Goal: Navigation & Orientation: Find specific page/section

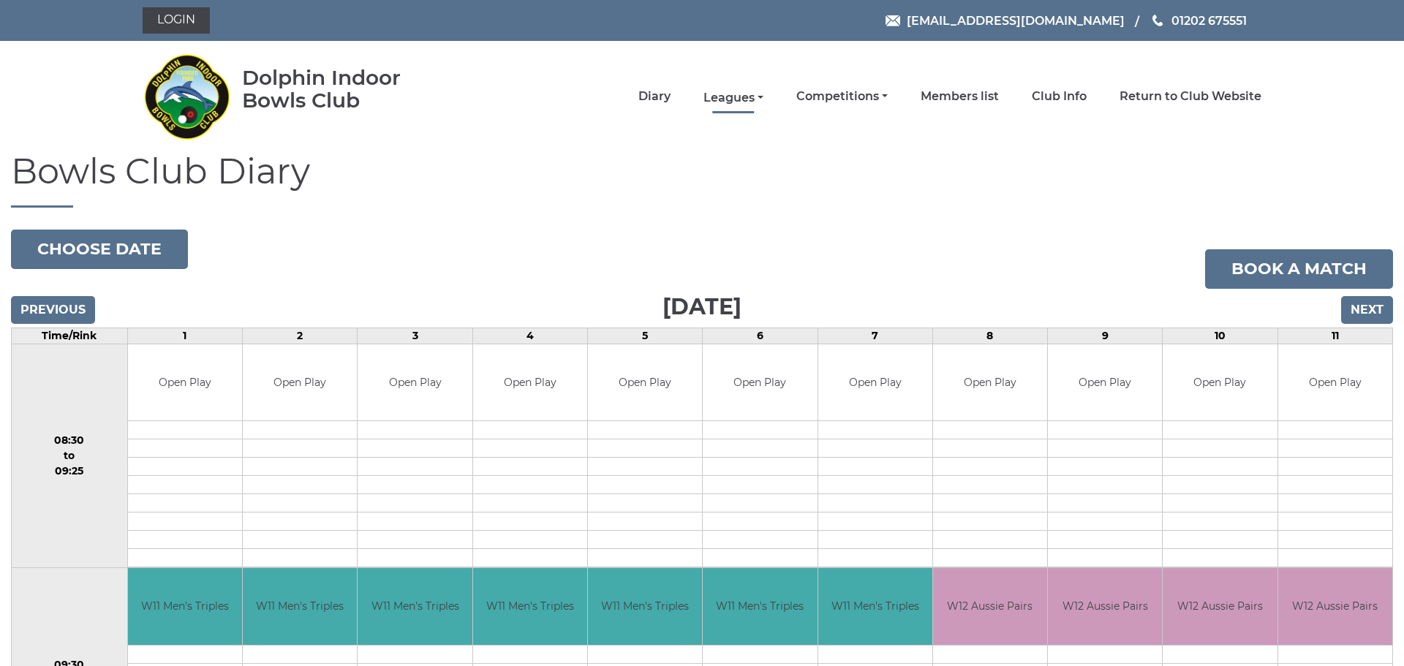
click at [728, 96] on link "Leagues" at bounding box center [734, 98] width 60 height 16
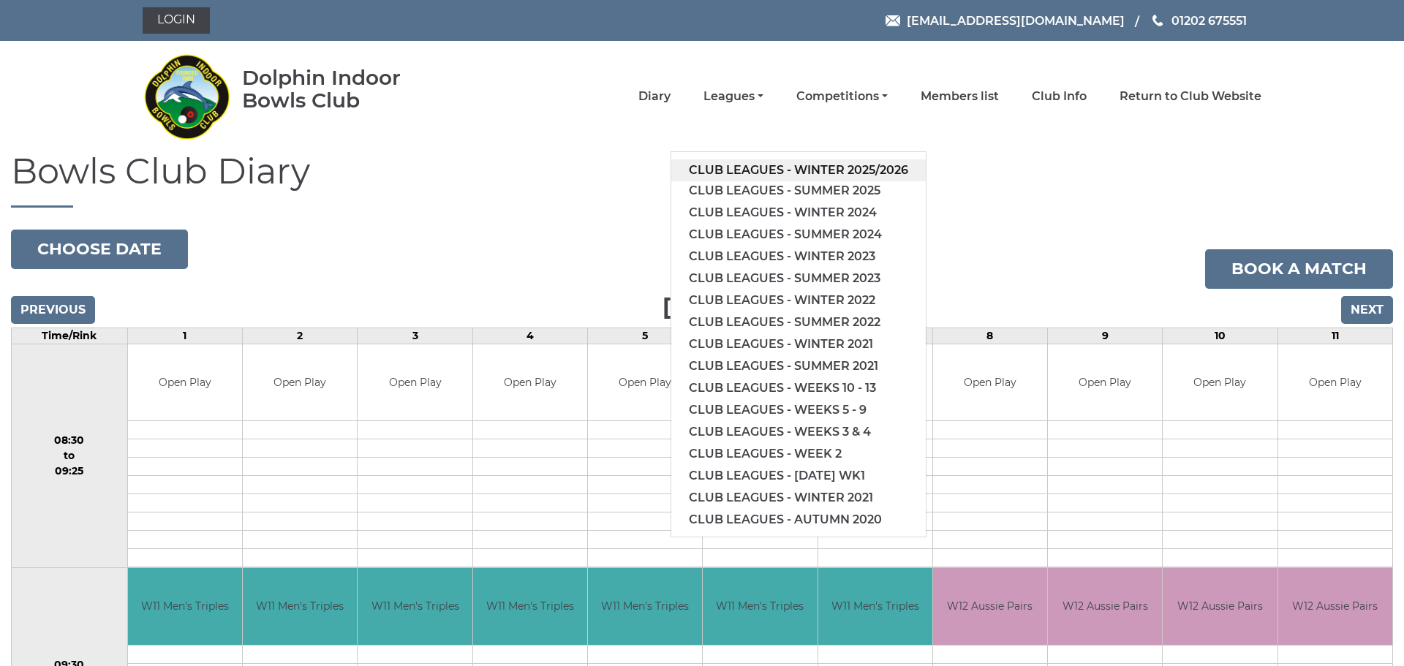
click at [753, 166] on link "Club leagues - Winter 2025/2026" at bounding box center [798, 170] width 255 height 22
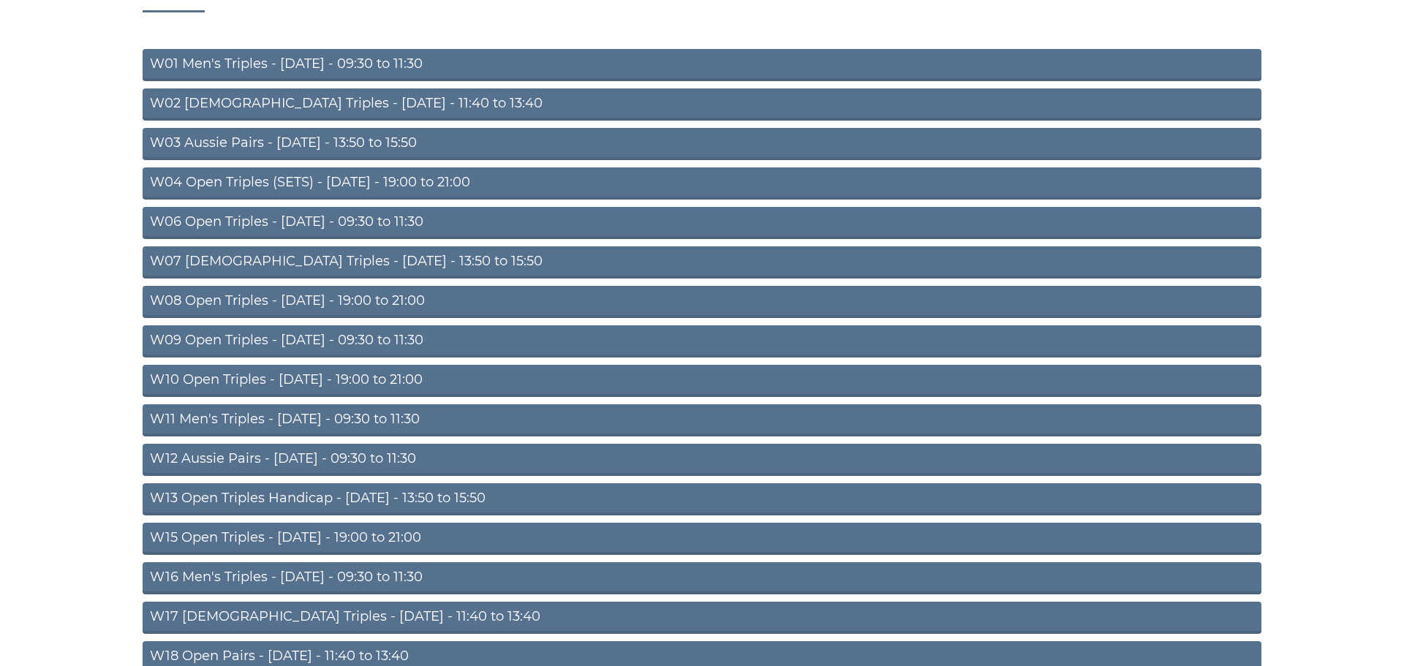
scroll to position [197, 0]
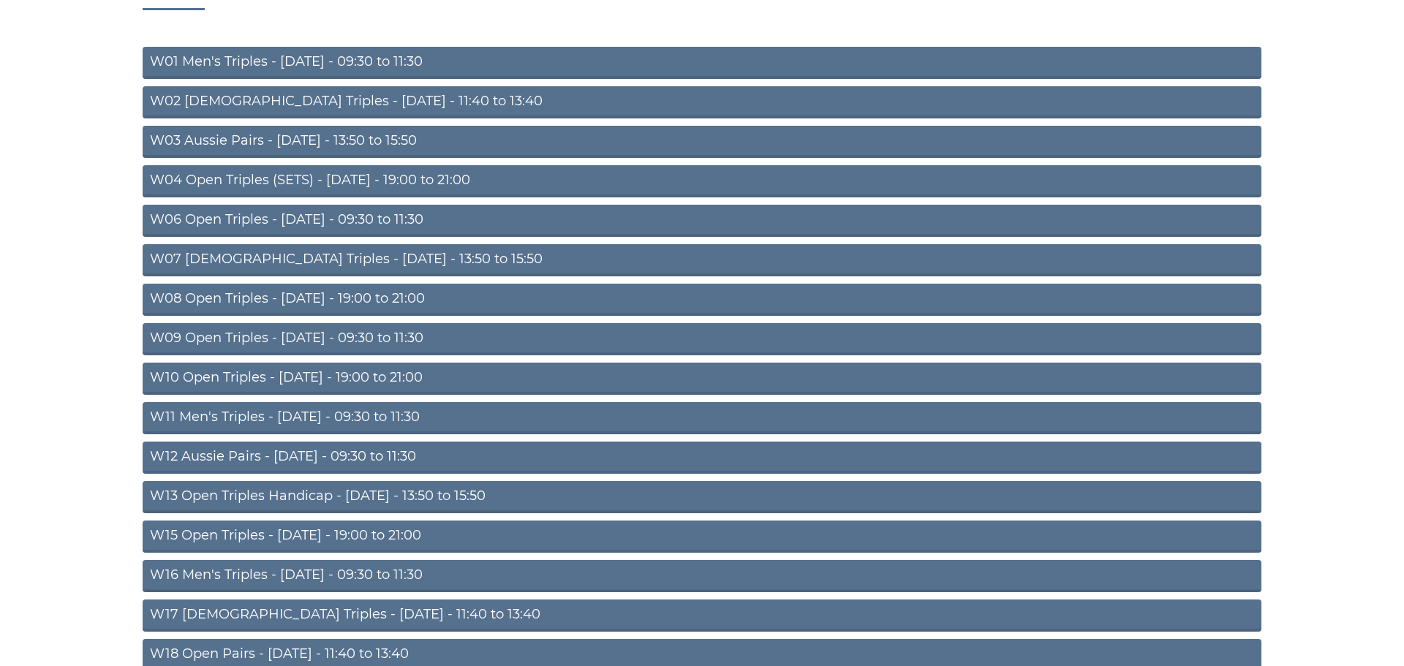
click at [365, 537] on link "W15 Open Triples - [DATE] - 19:00 to 21:00" at bounding box center [702, 537] width 1119 height 32
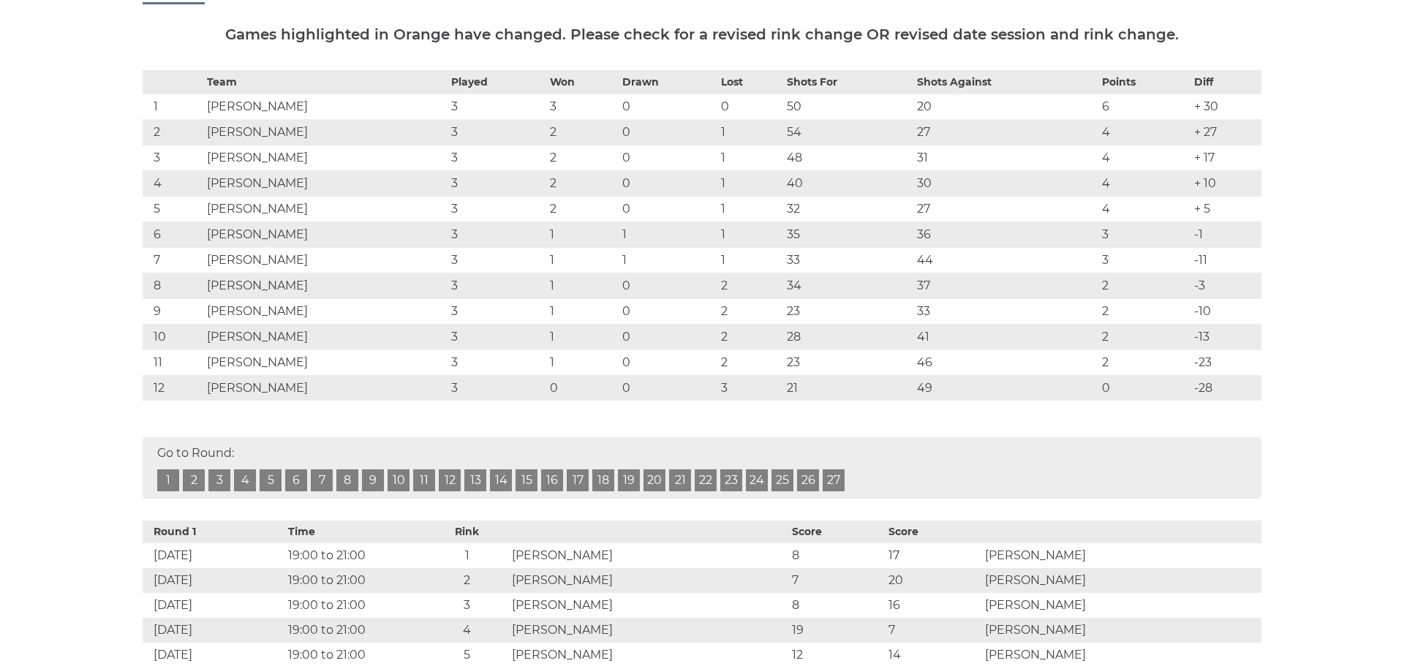
scroll to position [254, 0]
